Goal: Task Accomplishment & Management: Use online tool/utility

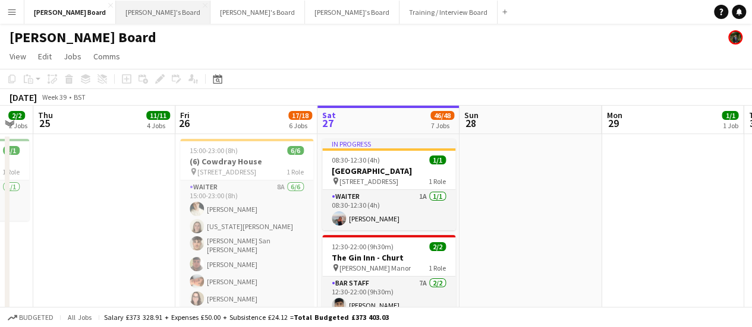
click at [116, 20] on button "[PERSON_NAME]'s Board Close" at bounding box center [163, 12] width 94 height 23
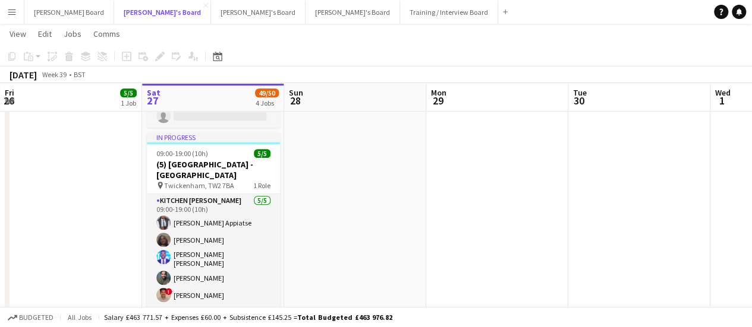
scroll to position [533, 0]
click at [62, 9] on button "[PERSON_NAME] Board Close" at bounding box center [69, 12] width 90 height 23
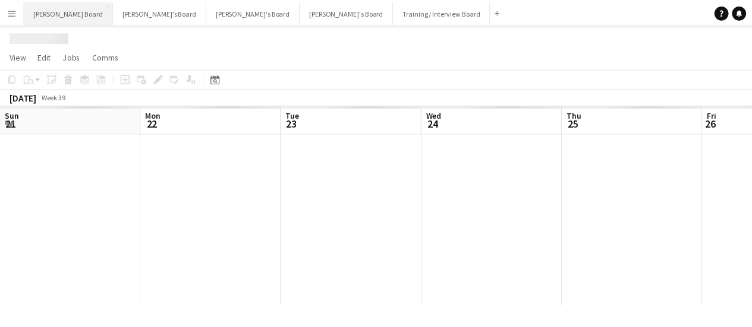
scroll to position [0, 535]
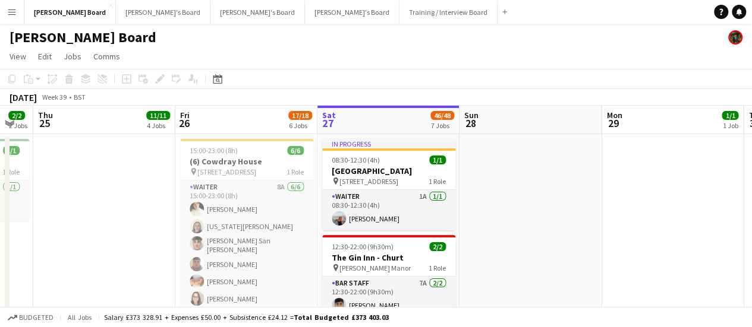
click at [583, 192] on app-date-cell at bounding box center [530, 247] width 142 height 226
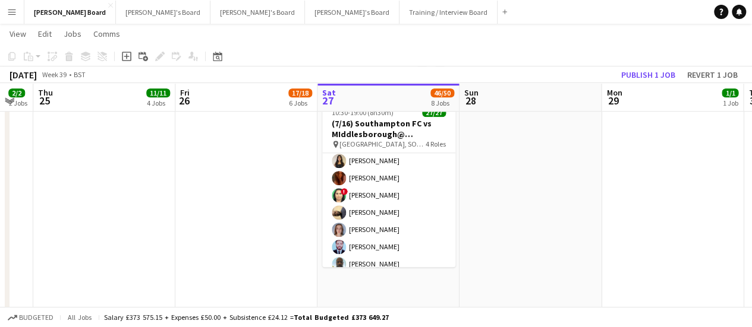
scroll to position [301, 0]
